Goal: Information Seeking & Learning: Learn about a topic

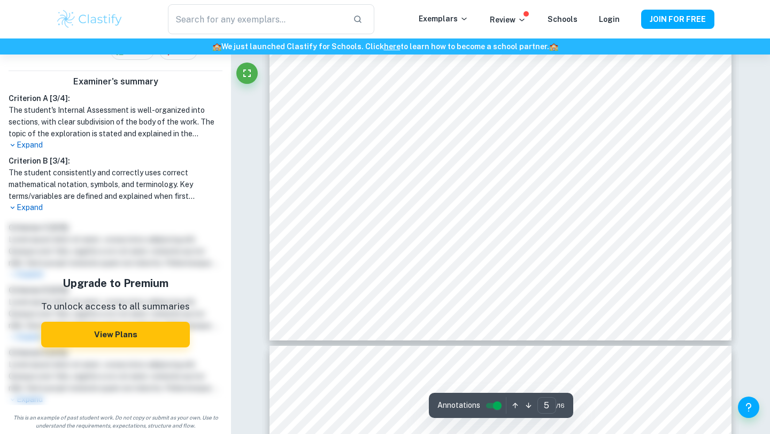
scroll to position [3014, 0]
click at [36, 208] on p "Expand" at bounding box center [116, 207] width 214 height 11
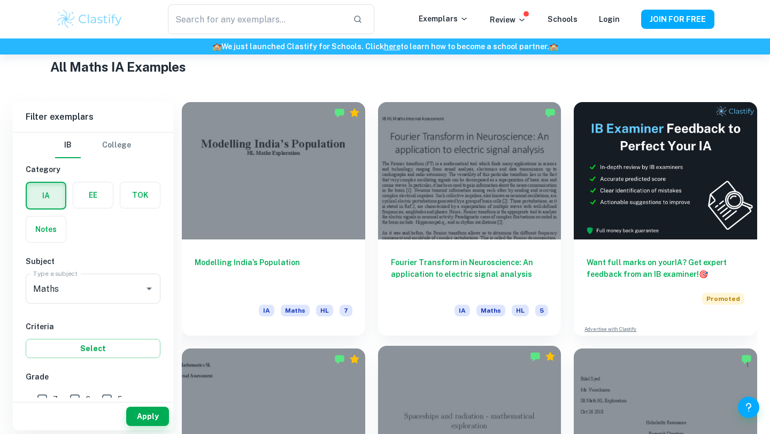
scroll to position [258, 0]
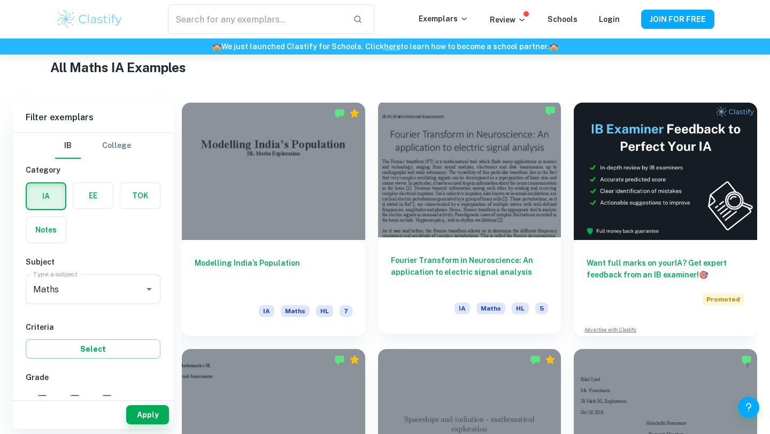
click at [449, 245] on div "Fourier Transform in Neuroscience: An application to electric signal analysis I…" at bounding box center [469, 286] width 183 height 96
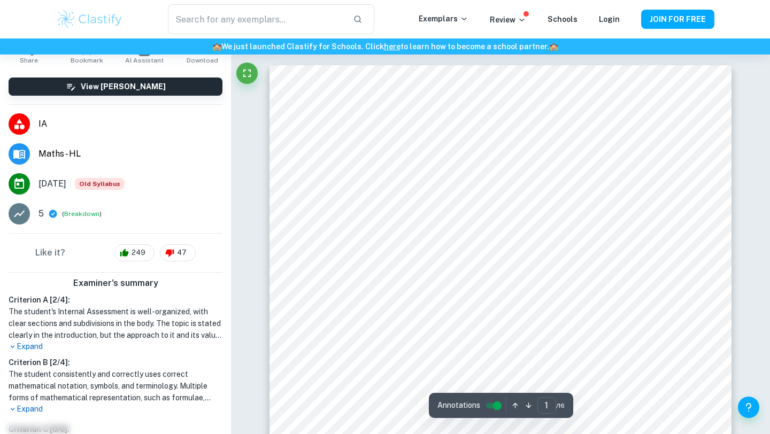
scroll to position [68, 0]
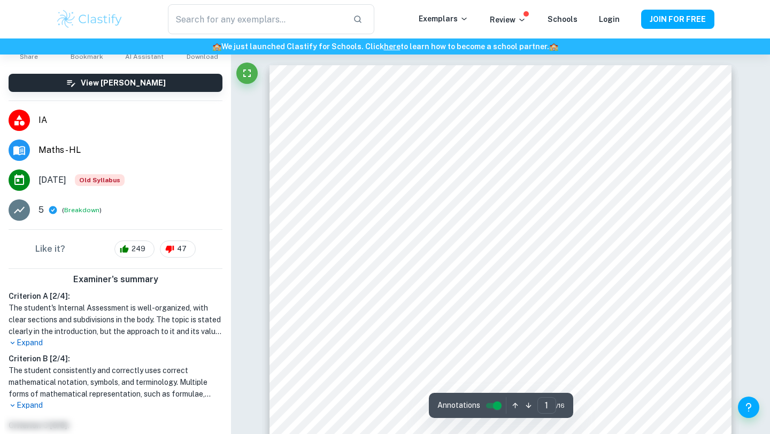
click at [24, 343] on p "Expand" at bounding box center [116, 343] width 214 height 11
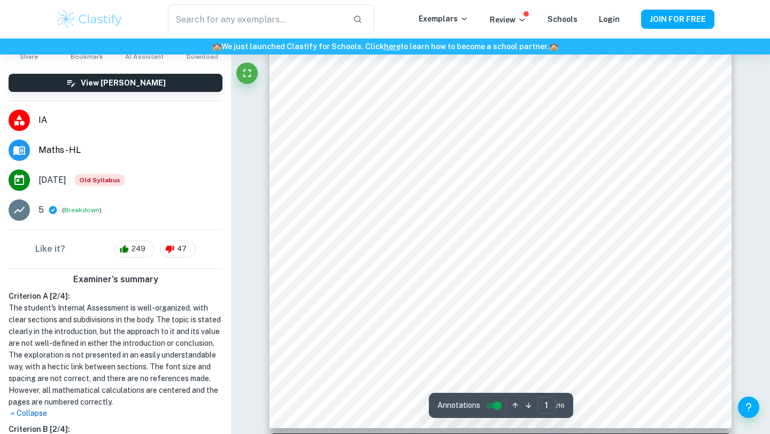
scroll to position [287, 0]
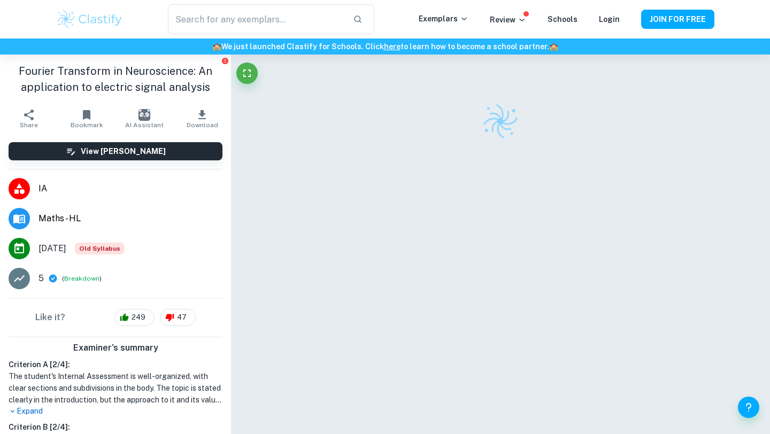
scroll to position [55, 0]
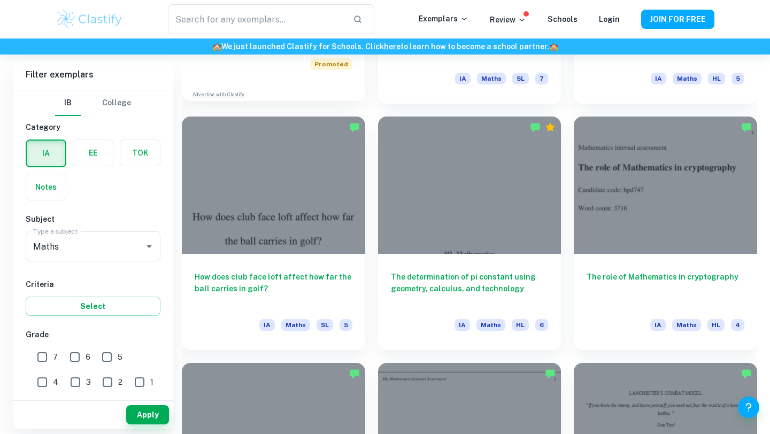
scroll to position [985, 0]
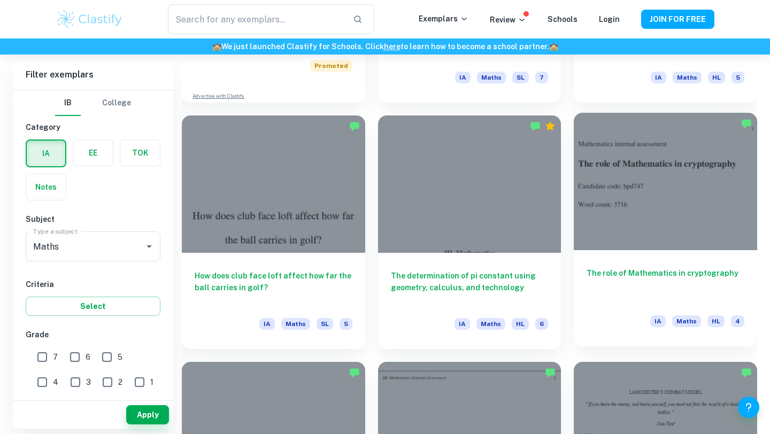
click at [625, 278] on h6 "The role of Mathematics in cryptography" at bounding box center [666, 284] width 158 height 35
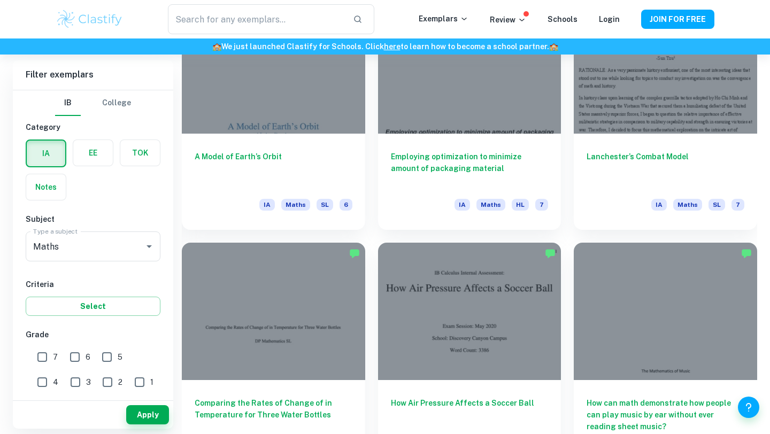
scroll to position [1492, 0]
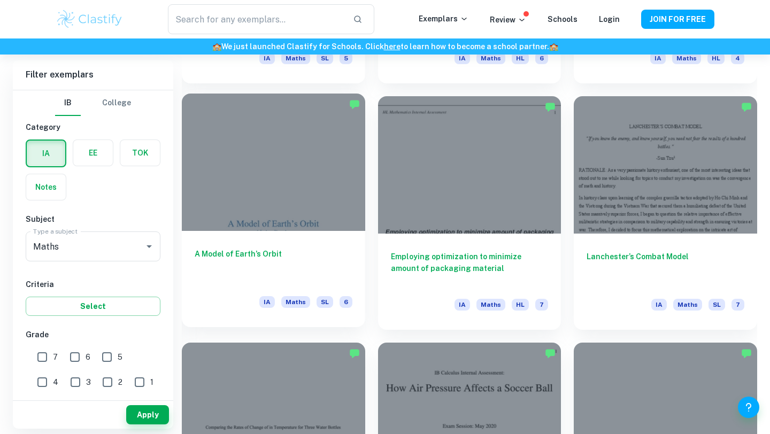
scroll to position [1251, 0]
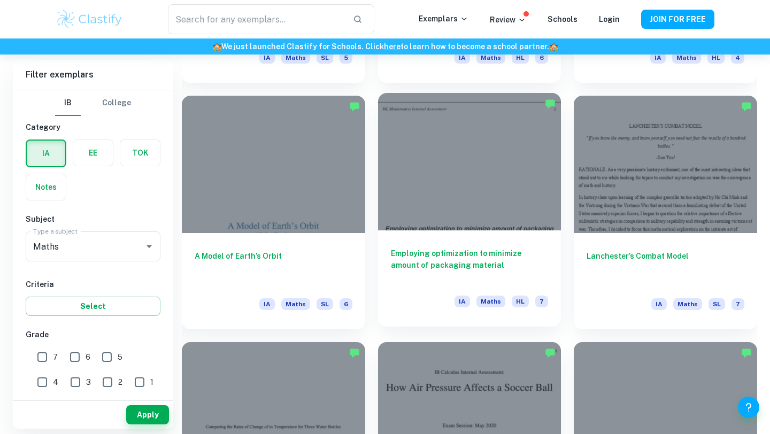
click at [456, 255] on h6 "Employing optimization to minimize amount of packaging material" at bounding box center [470, 265] width 158 height 35
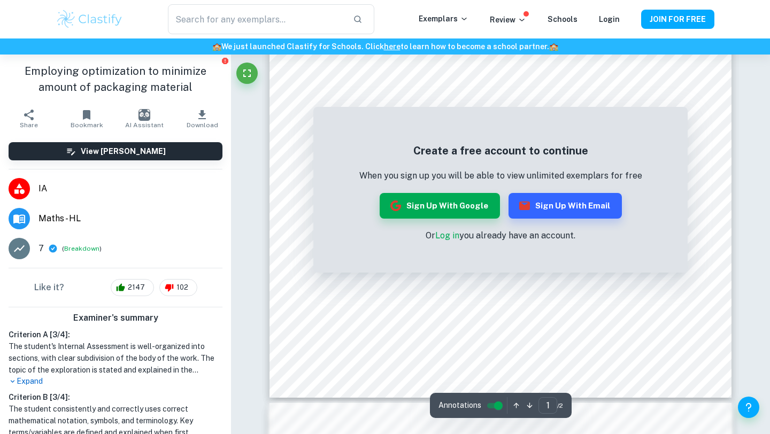
scroll to position [357, 0]
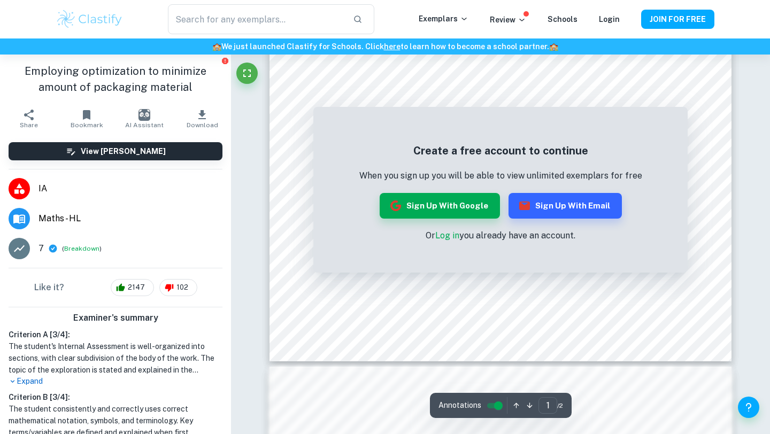
click at [446, 234] on link "Log in" at bounding box center [447, 236] width 24 height 10
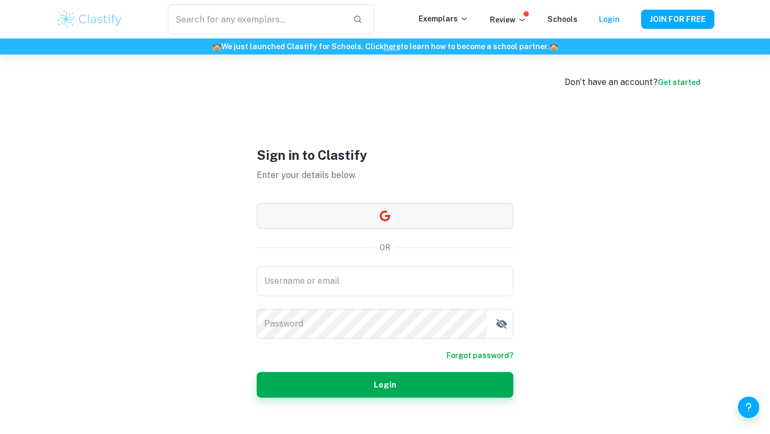
click at [416, 214] on button "button" at bounding box center [385, 216] width 257 height 26
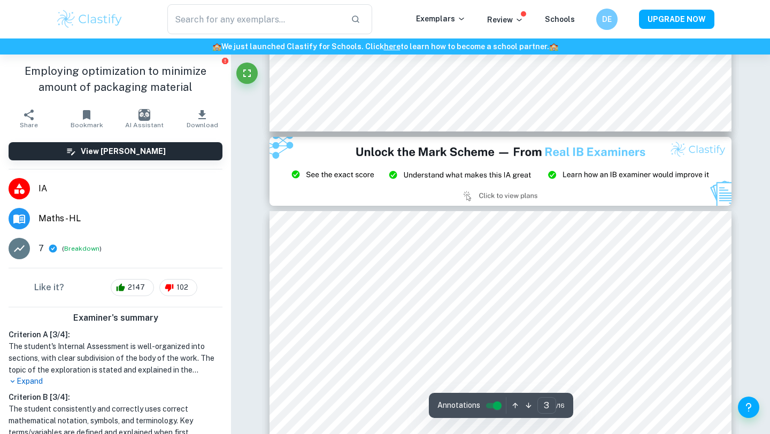
scroll to position [1548, 0]
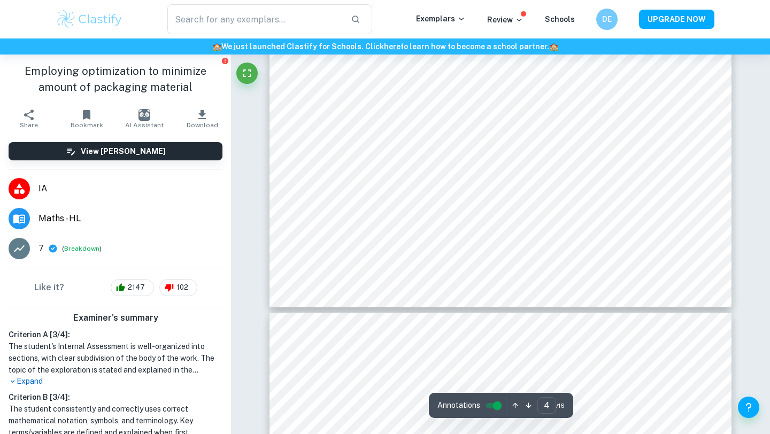
type input "5"
